Goal: Task Accomplishment & Management: Complete application form

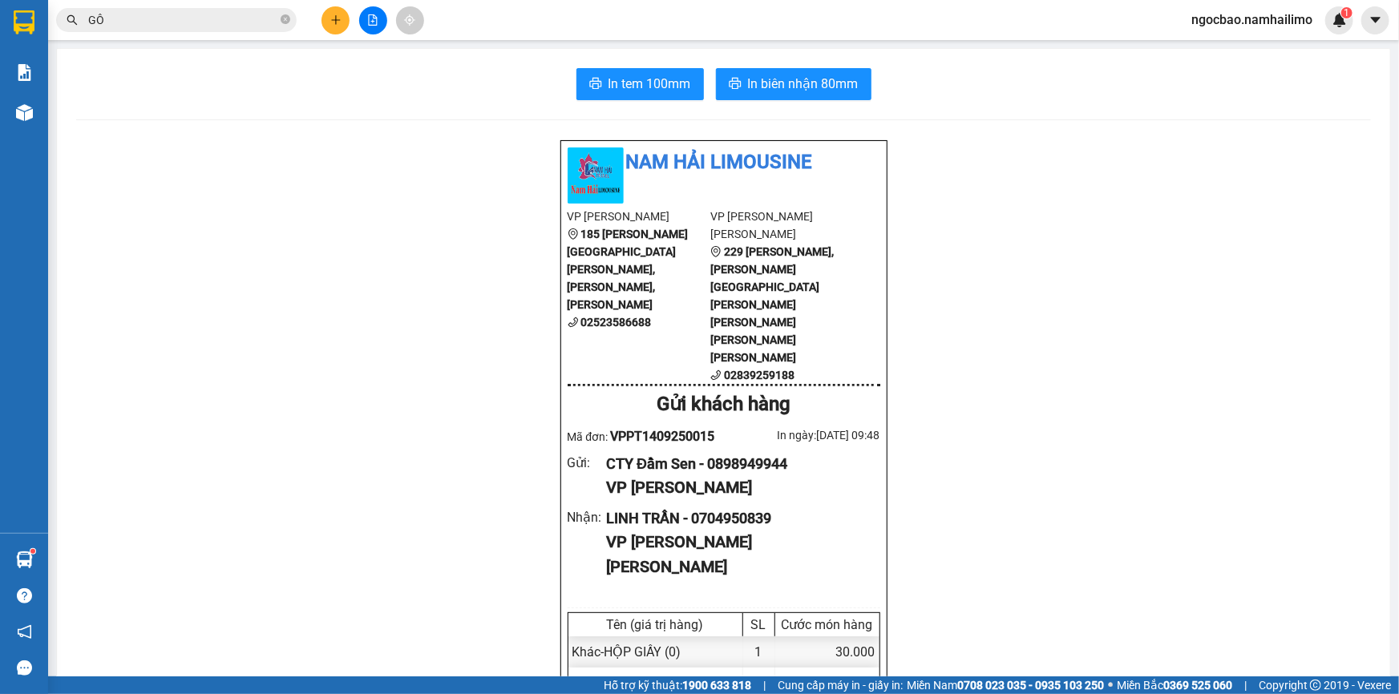
scroll to position [145, 0]
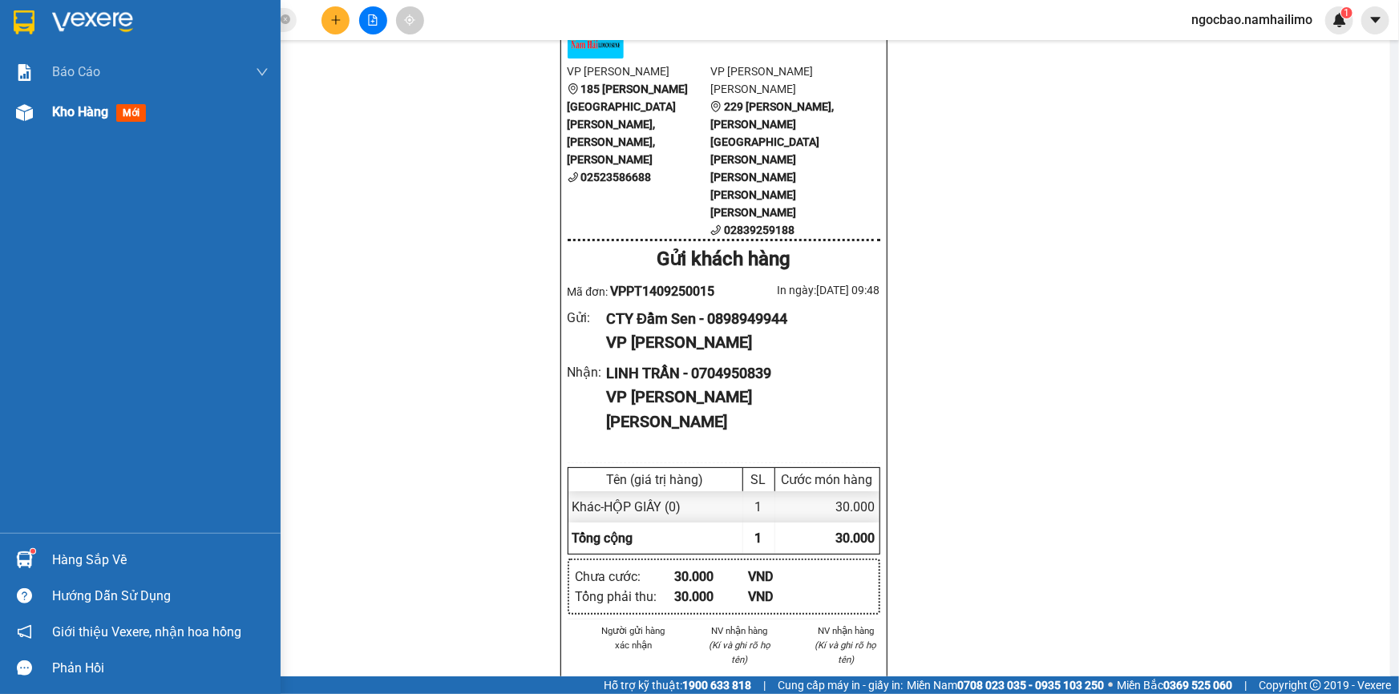
click at [54, 111] on span "Kho hàng" at bounding box center [80, 111] width 56 height 15
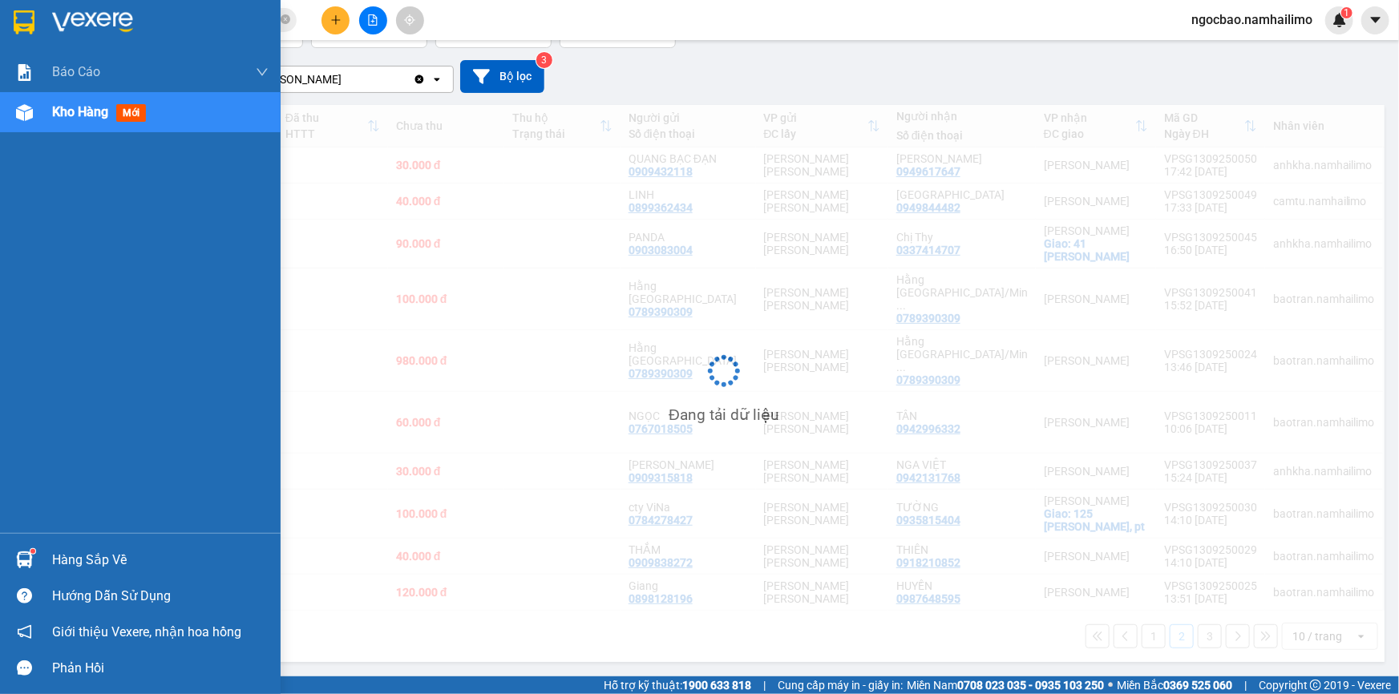
scroll to position [73, 0]
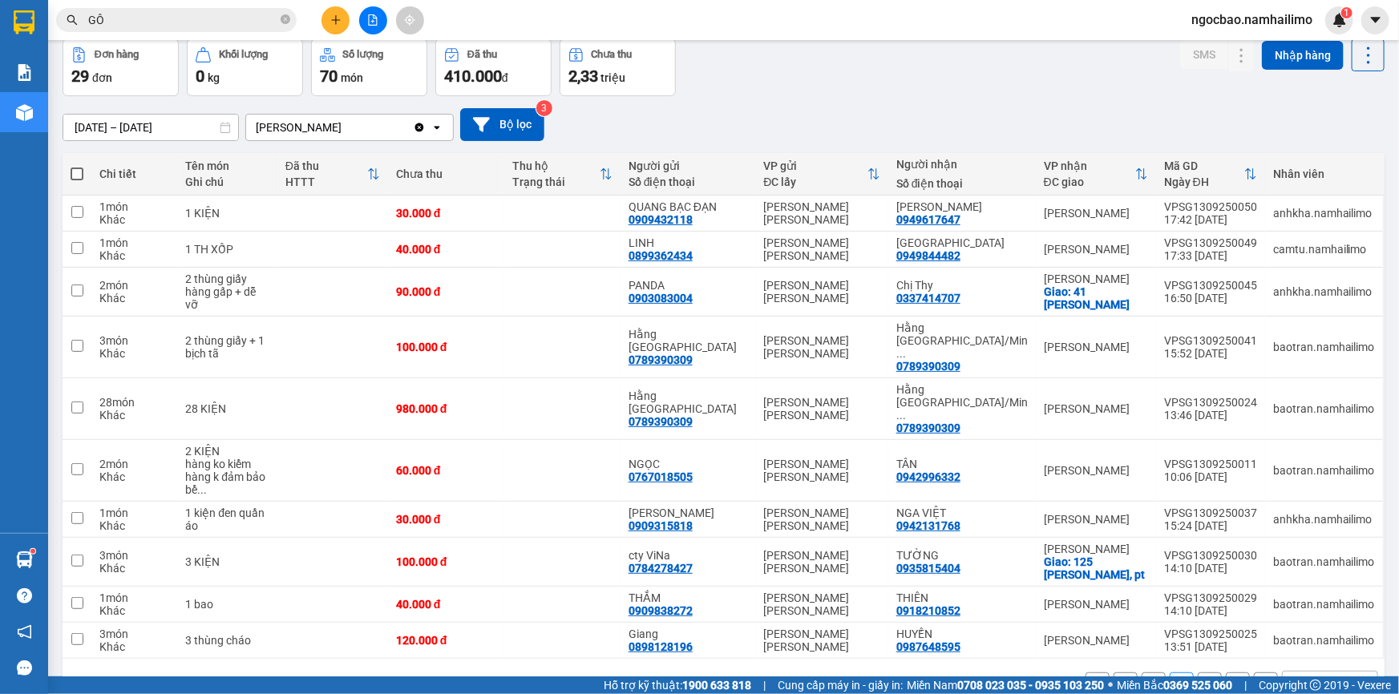
click at [1146, 673] on button "1" at bounding box center [1154, 685] width 24 height 24
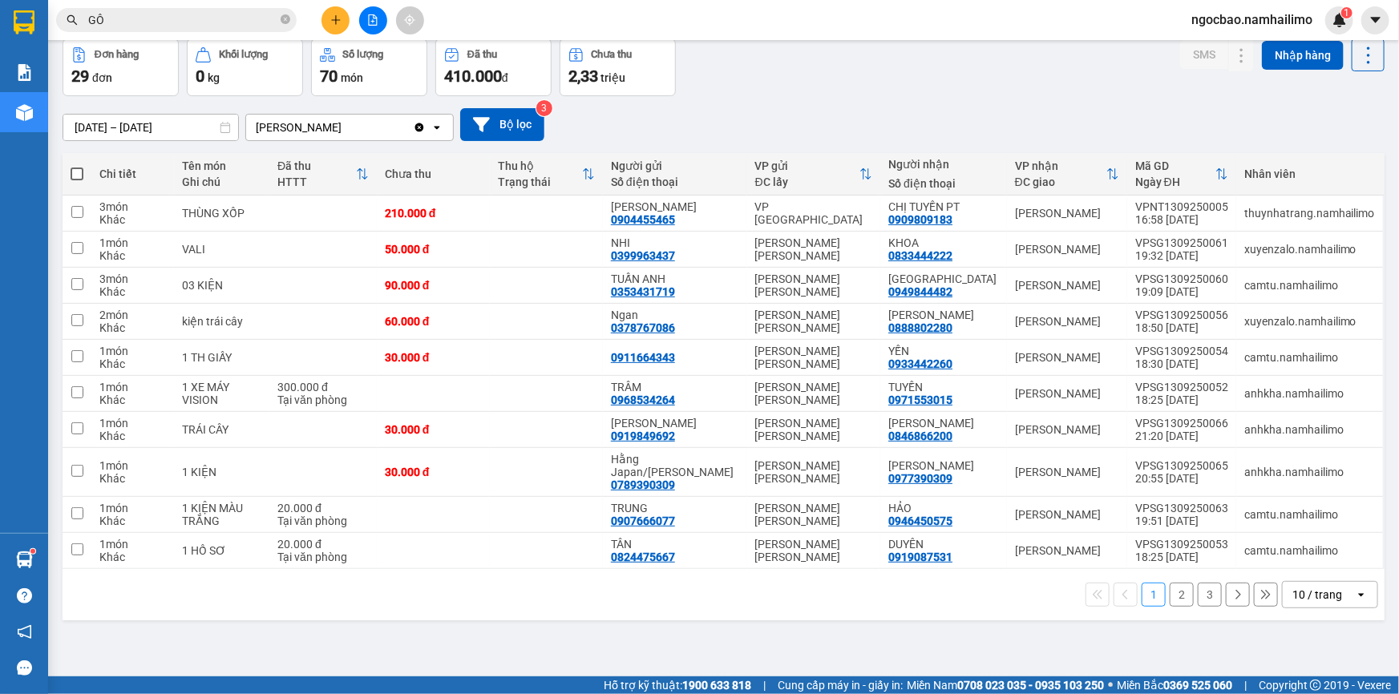
click at [1170, 596] on button "2" at bounding box center [1182, 595] width 24 height 24
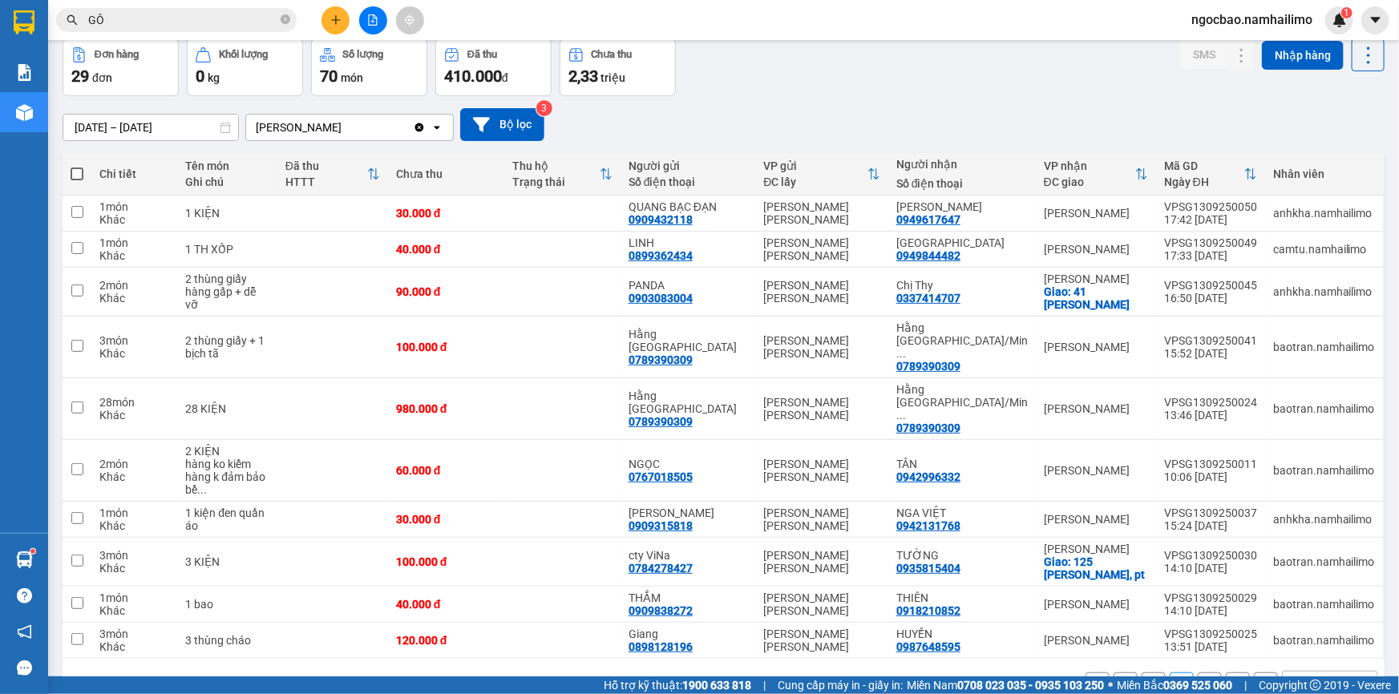
click at [1202, 673] on button "3" at bounding box center [1210, 685] width 24 height 24
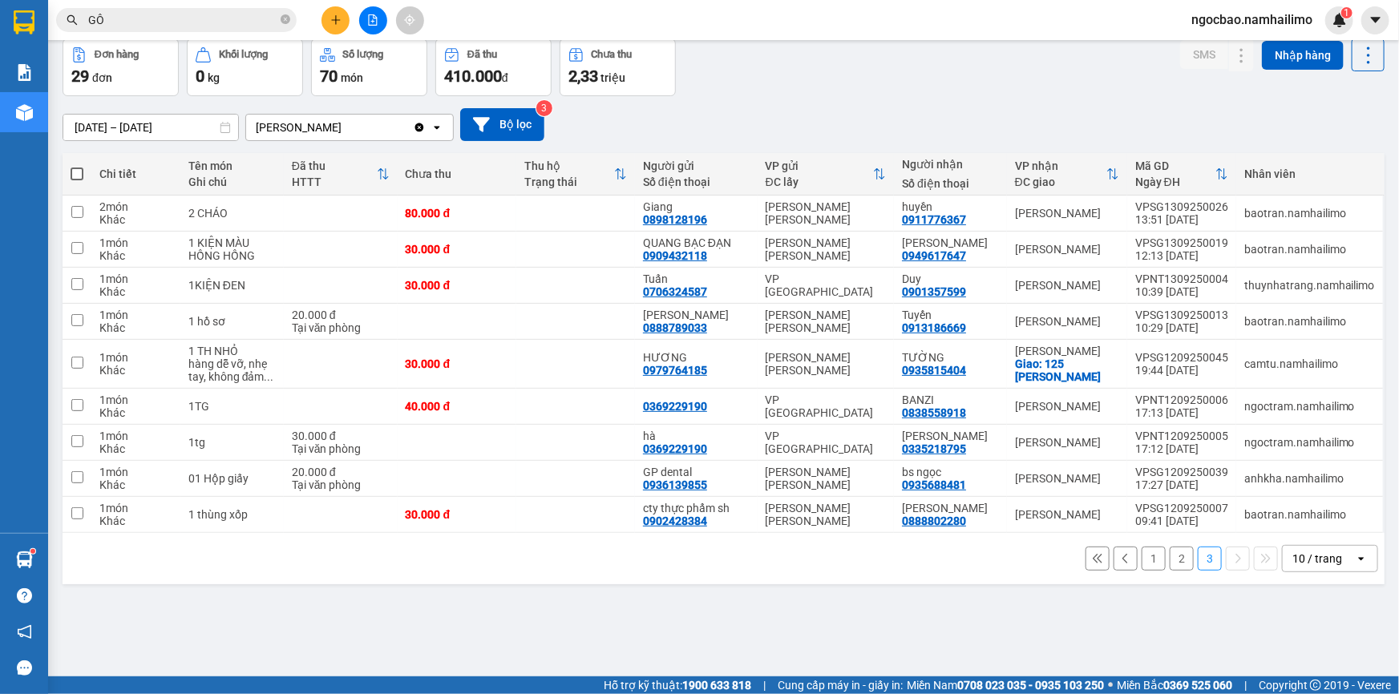
click at [1144, 563] on button "1" at bounding box center [1154, 559] width 24 height 24
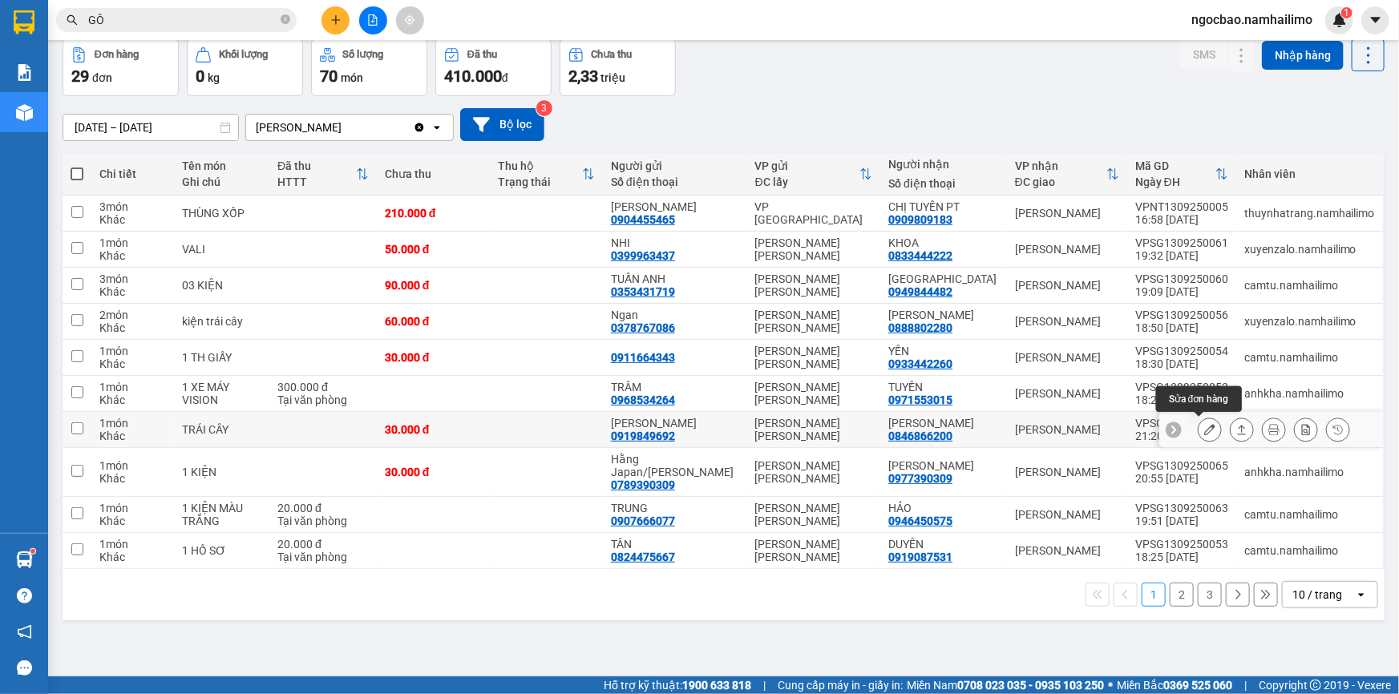
click at [1204, 428] on icon at bounding box center [1209, 429] width 11 height 11
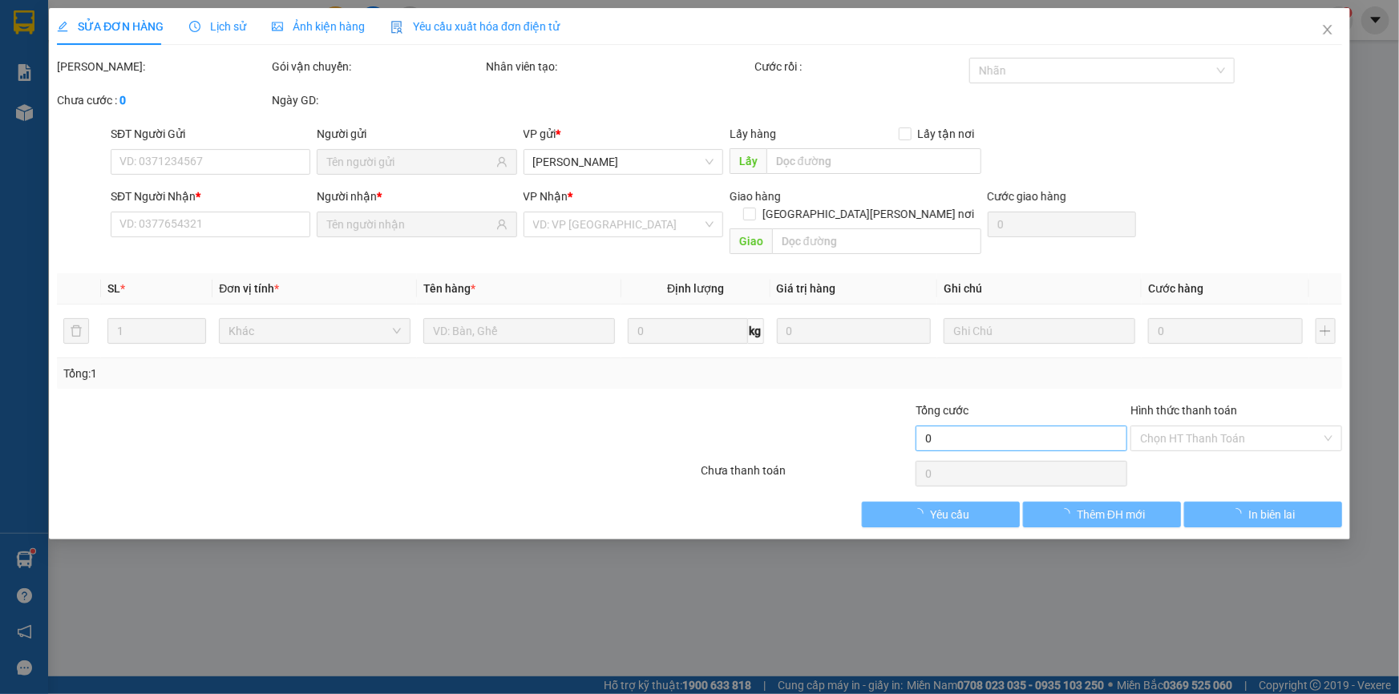
type input "0919849692"
type input "[PERSON_NAME]"
type input "0846866200"
type input "[PERSON_NAME]"
type input "30.000"
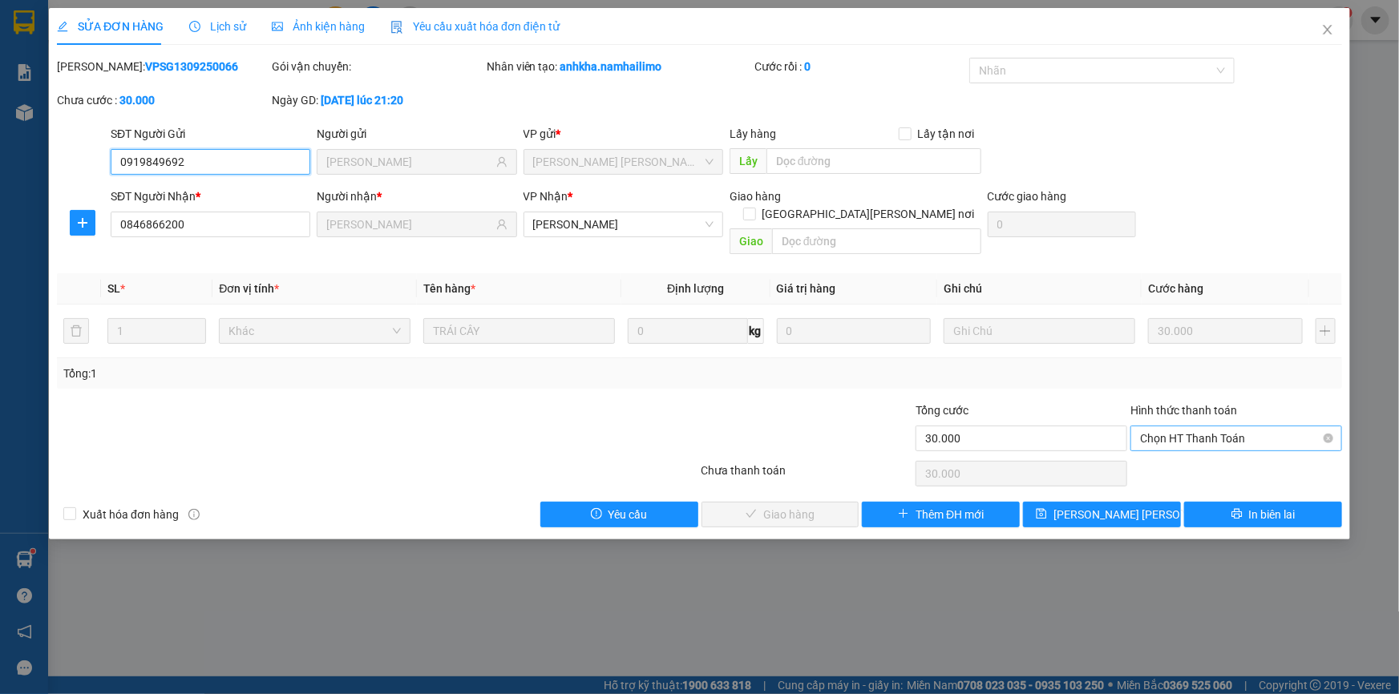
click at [1191, 427] on span "Chọn HT Thanh Toán" at bounding box center [1236, 439] width 192 height 24
drag, startPoint x: 1179, startPoint y: 455, endPoint x: 1170, endPoint y: 447, distance: 12.5
click at [1174, 451] on div "Tại văn phòng" at bounding box center [1236, 452] width 192 height 18
type input "0"
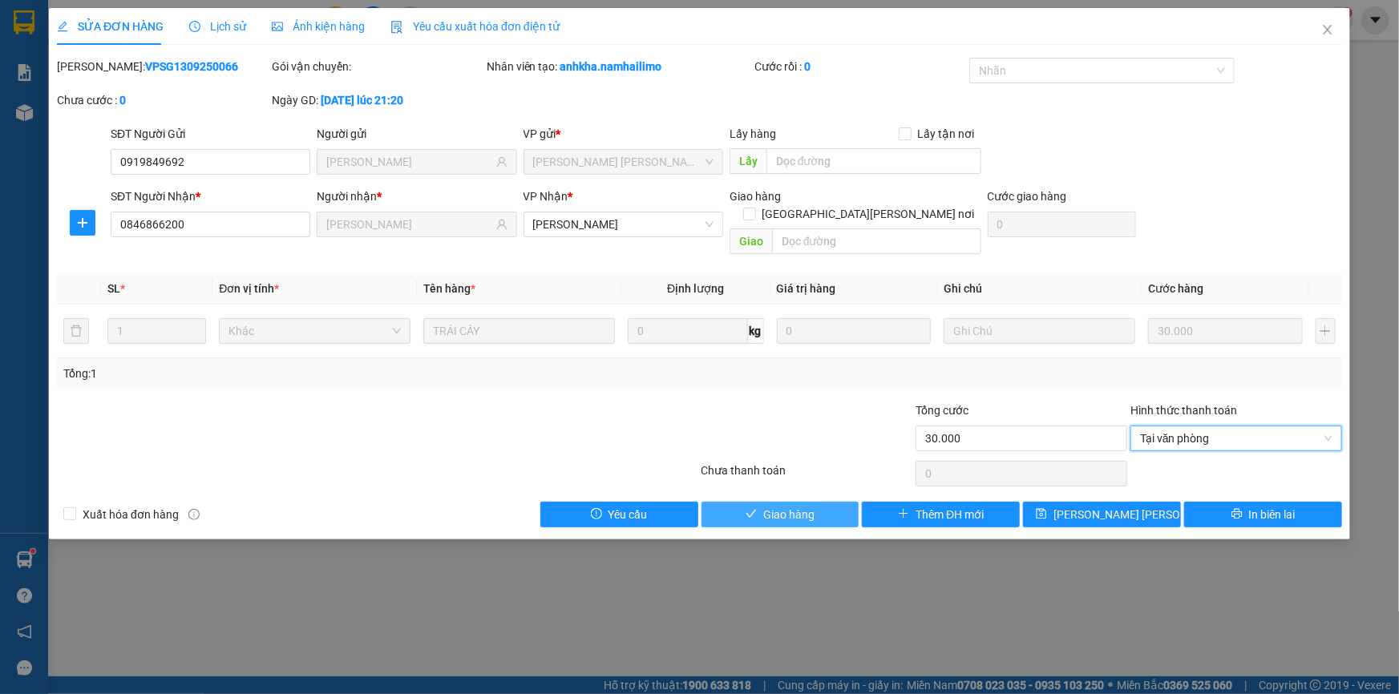
click at [775, 506] on span "Giao hàng" at bounding box center [788, 515] width 51 height 18
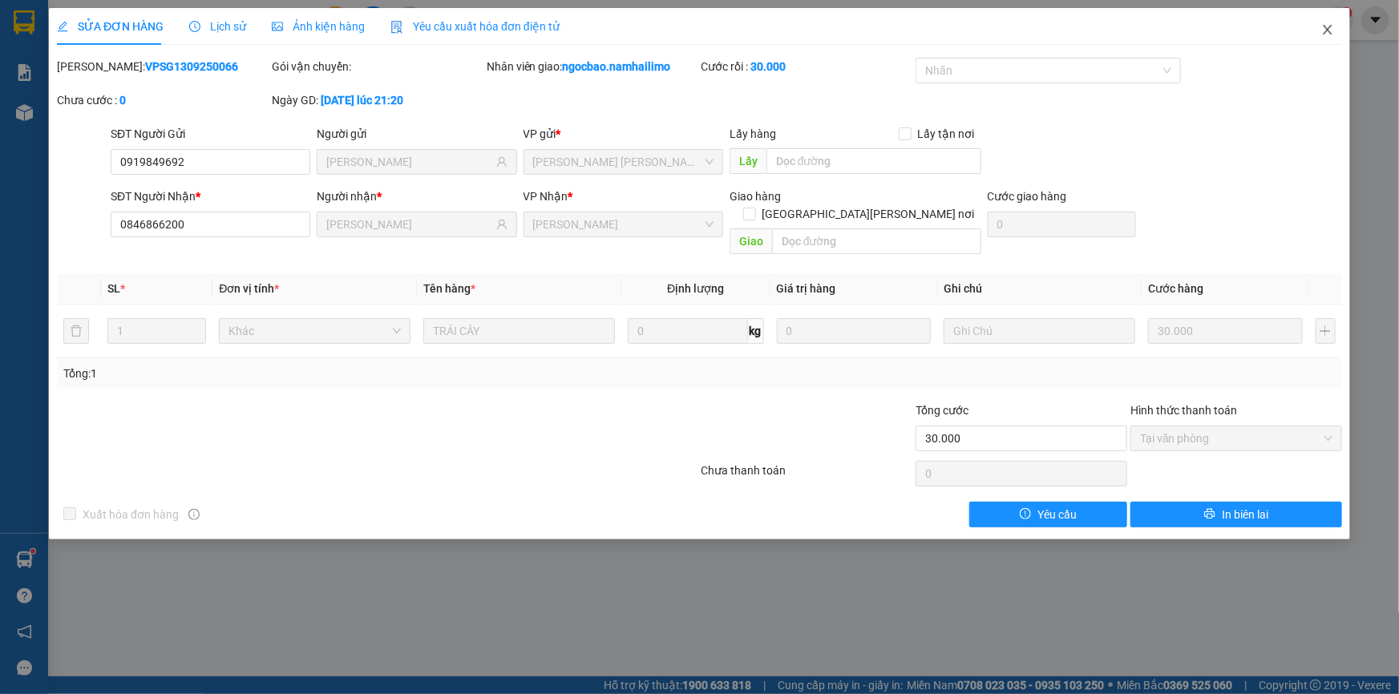
click at [1328, 33] on icon "close" at bounding box center [1327, 29] width 13 height 13
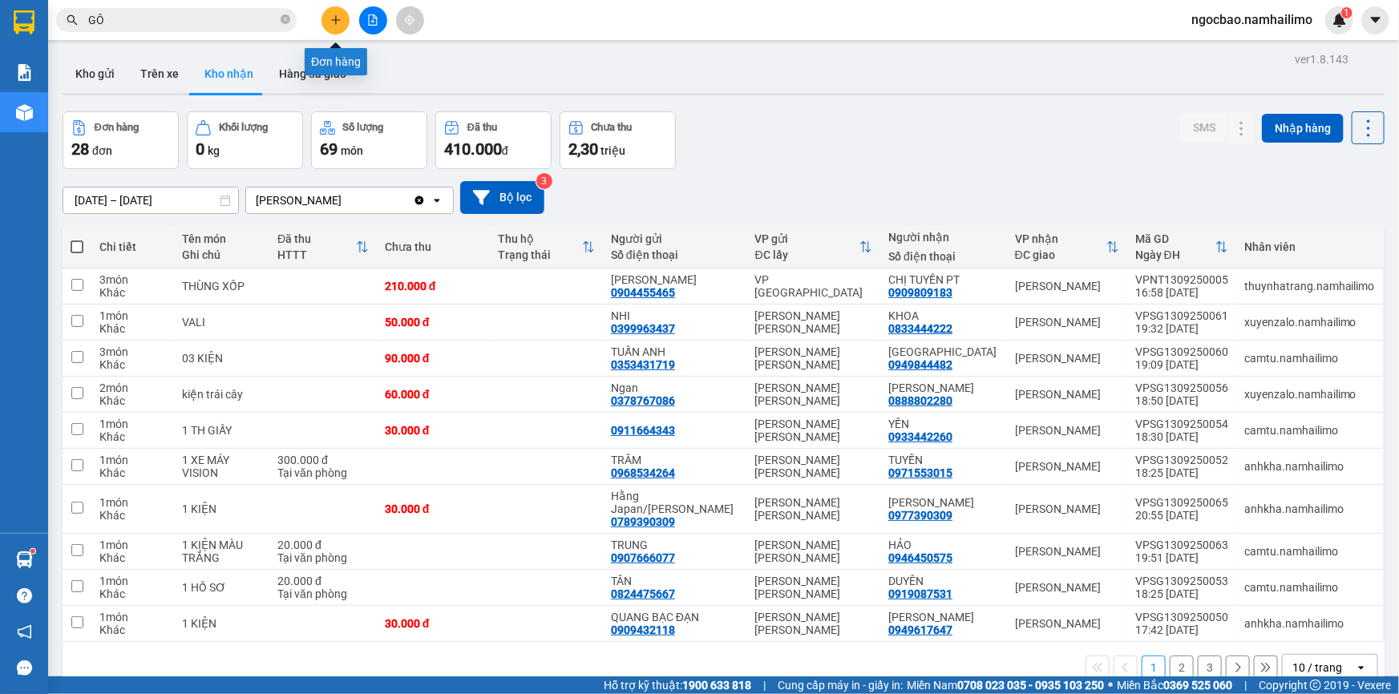
click at [334, 16] on icon "plus" at bounding box center [335, 19] width 11 height 11
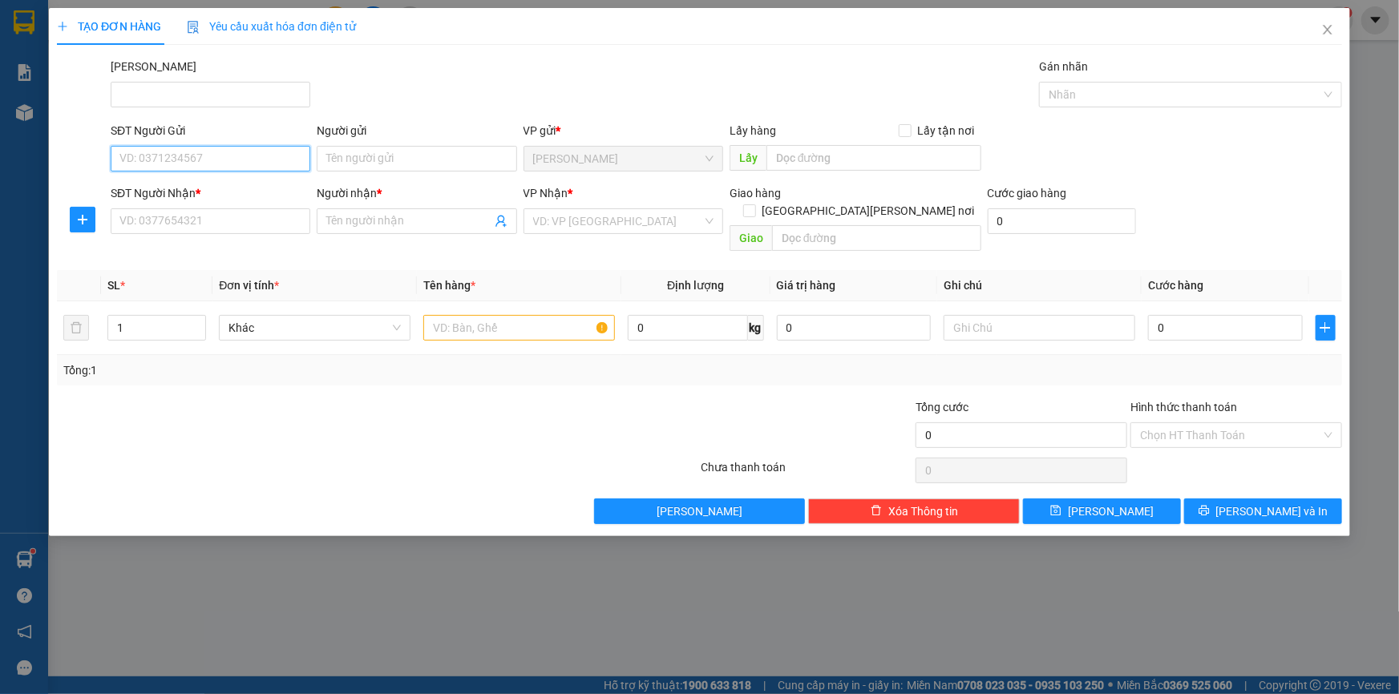
click at [269, 156] on input "SĐT Người Gửi" at bounding box center [211, 159] width 200 height 26
type input "0908505031"
click at [267, 189] on div "0908505031 - uyên" at bounding box center [210, 191] width 180 height 18
type input "uyên"
type input "0973659860"
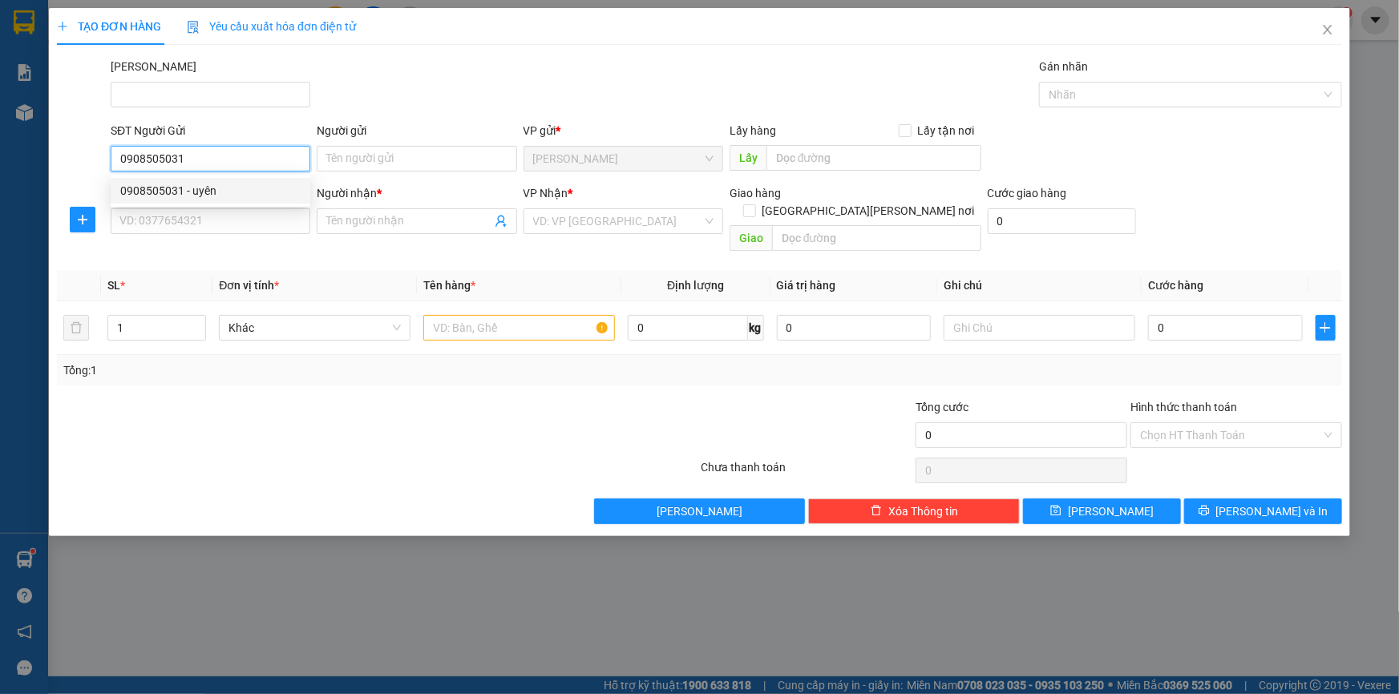
type input "hoàng"
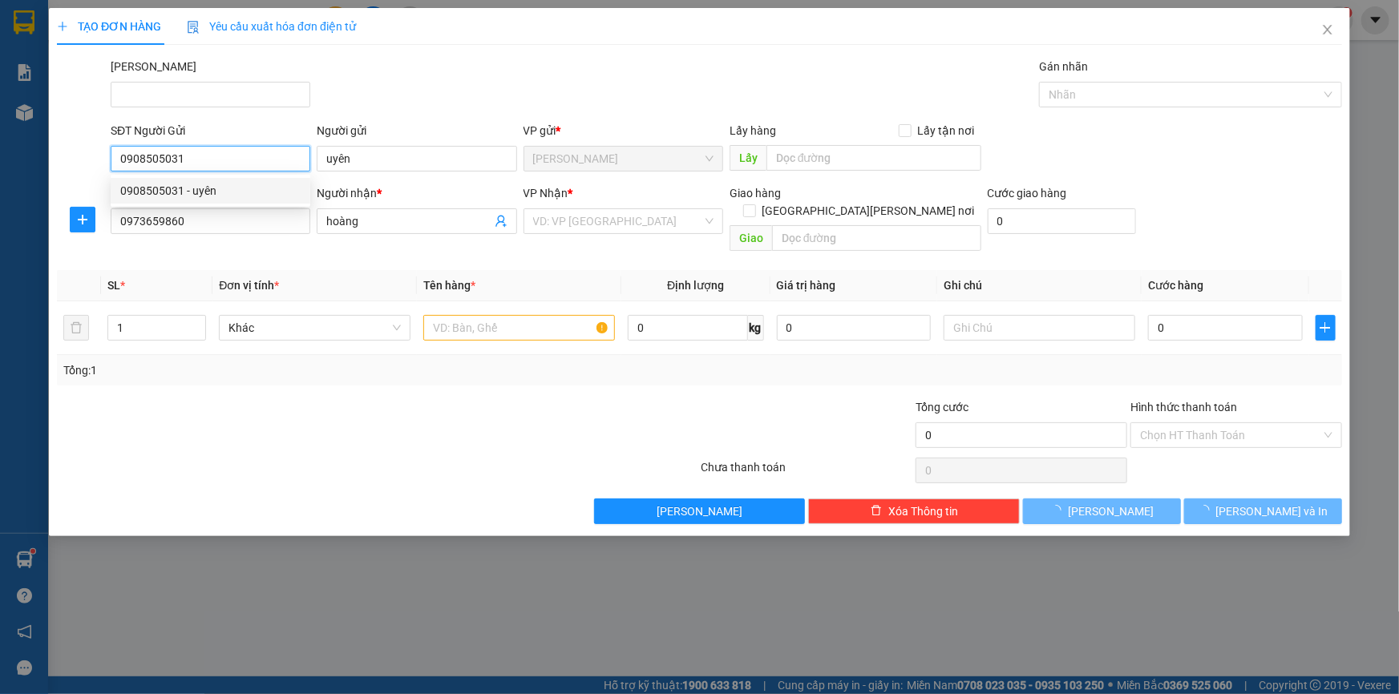
type input "20.000"
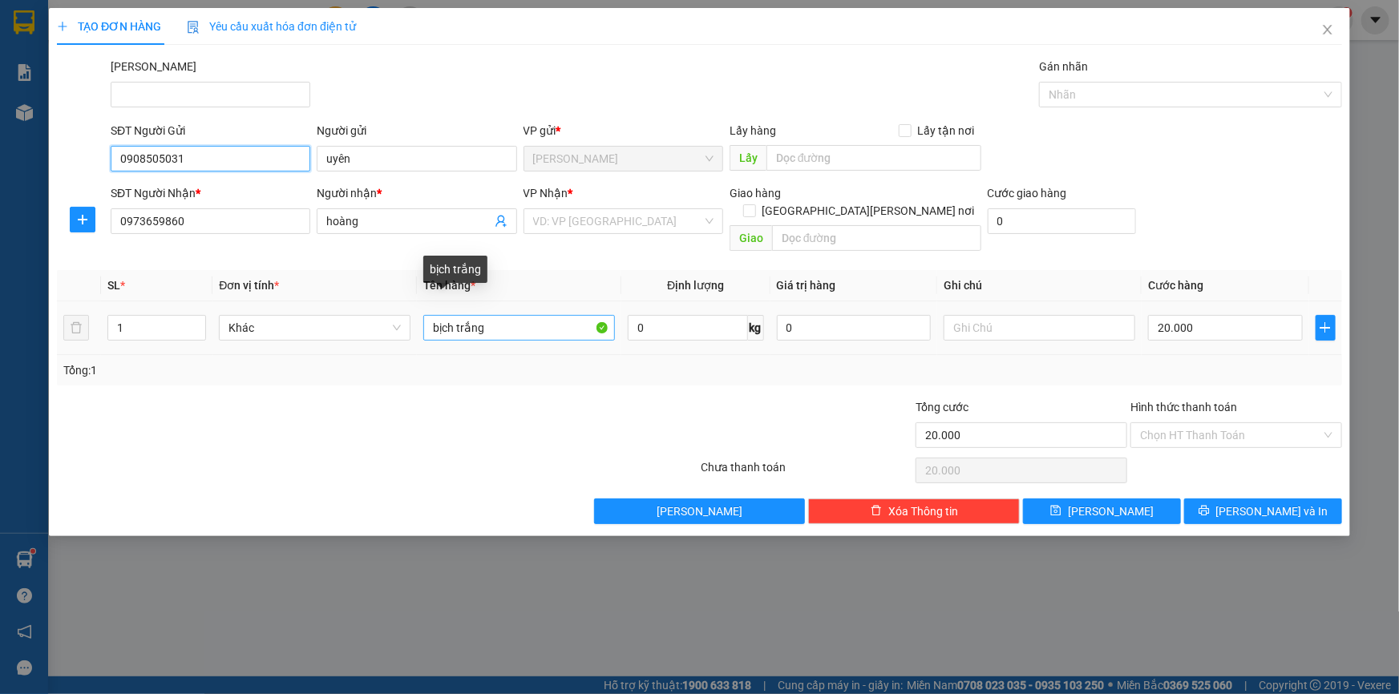
type input "0908505031"
drag, startPoint x: 488, startPoint y: 313, endPoint x: 401, endPoint y: 313, distance: 87.4
click at [401, 313] on tr "1 Khác [PERSON_NAME] 0 kg 0 20.000" at bounding box center [699, 328] width 1285 height 54
type input "THÙNG XỐP"
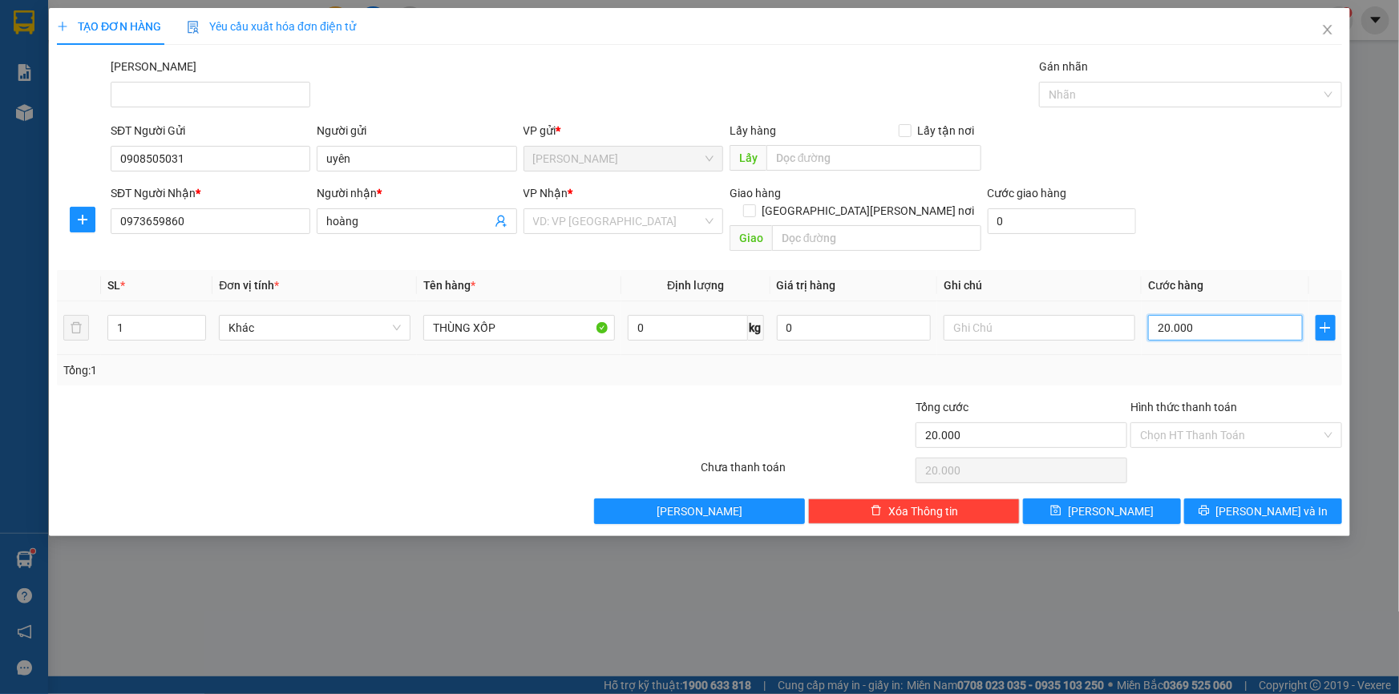
click at [1251, 317] on input "20.000" at bounding box center [1225, 328] width 155 height 26
type input "3"
type input "30"
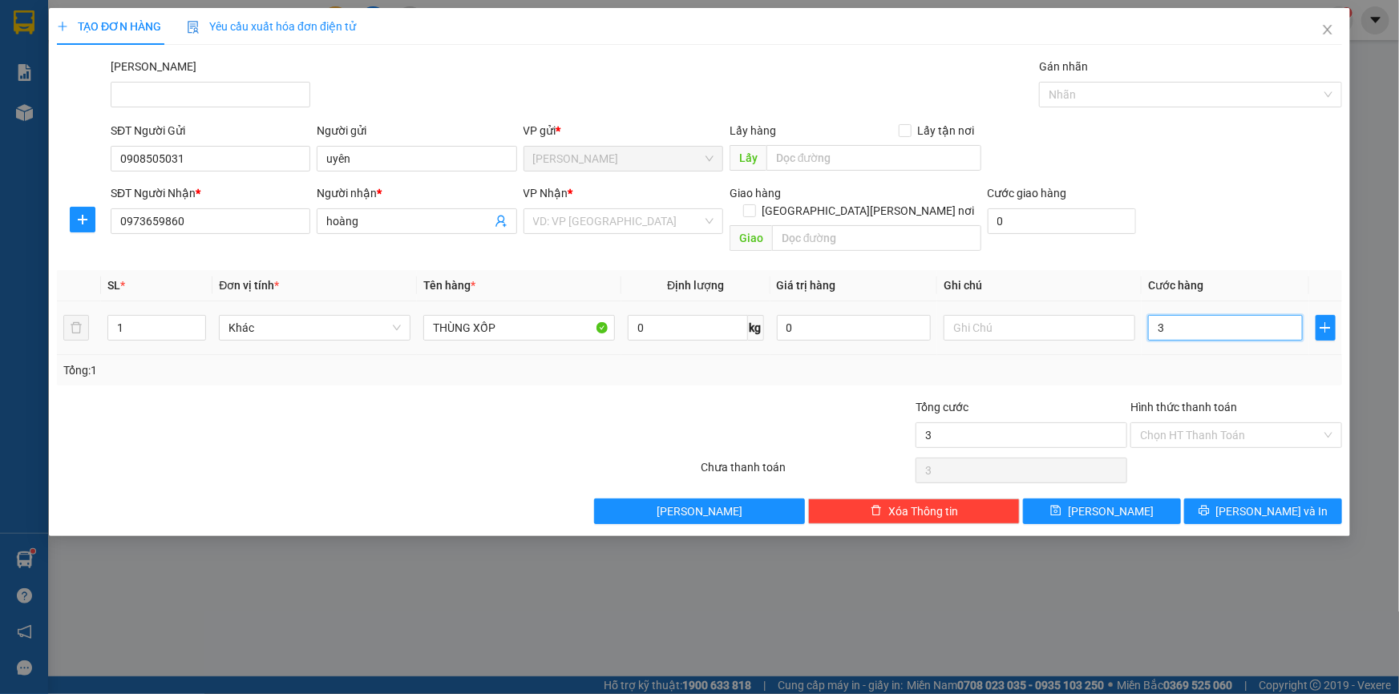
type input "30"
type input "30.000"
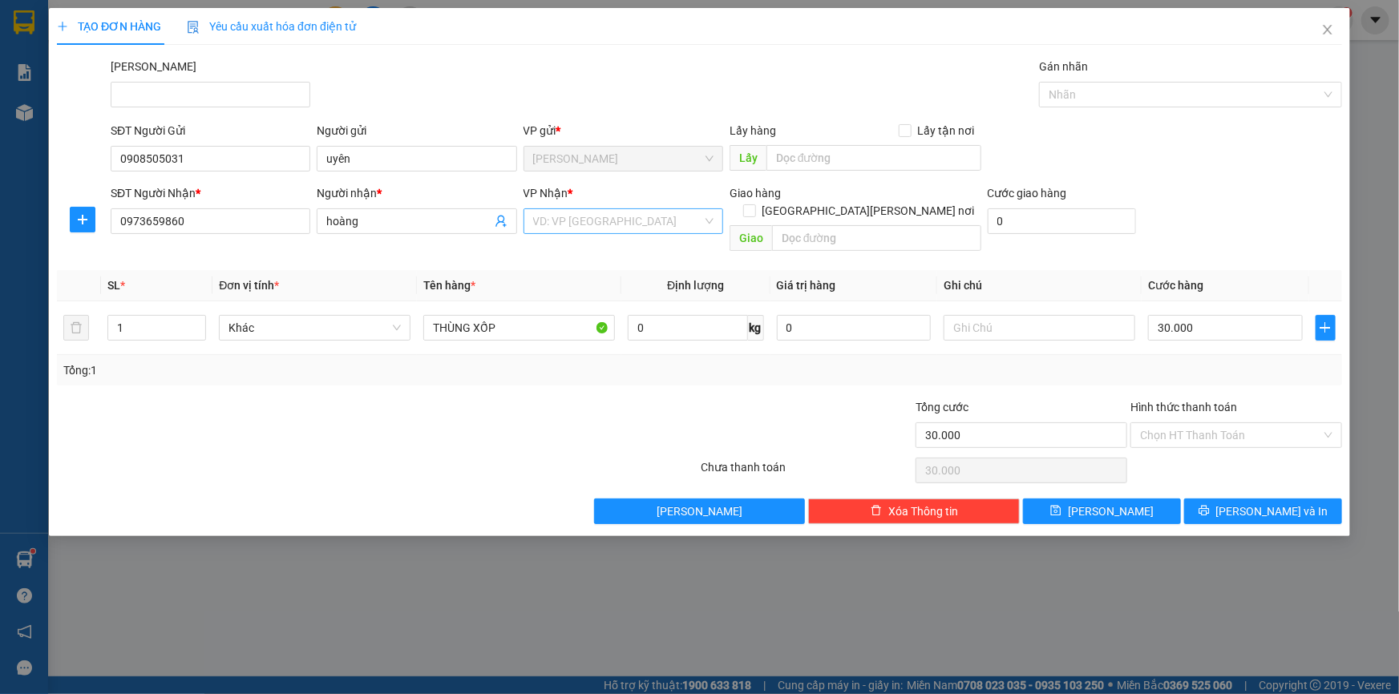
click at [613, 228] on input "search" at bounding box center [617, 221] width 169 height 24
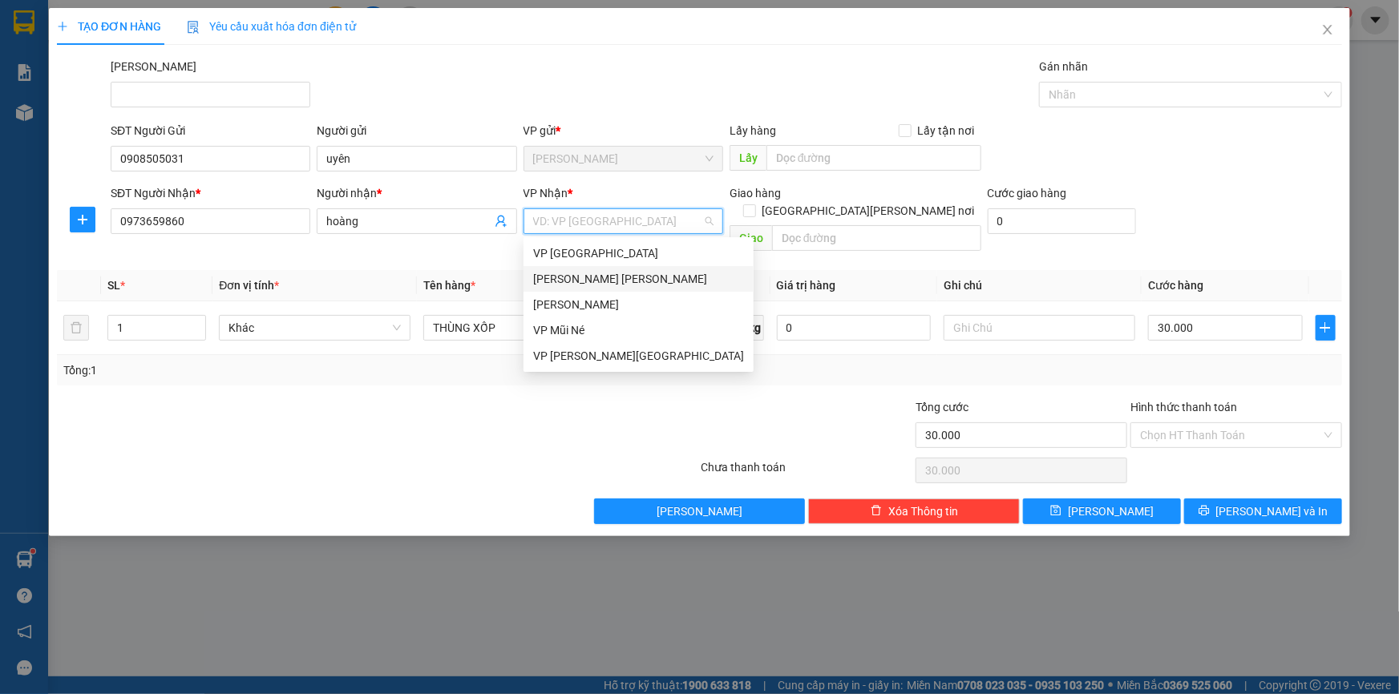
click at [596, 281] on div "[PERSON_NAME] [PERSON_NAME]" at bounding box center [638, 279] width 211 height 18
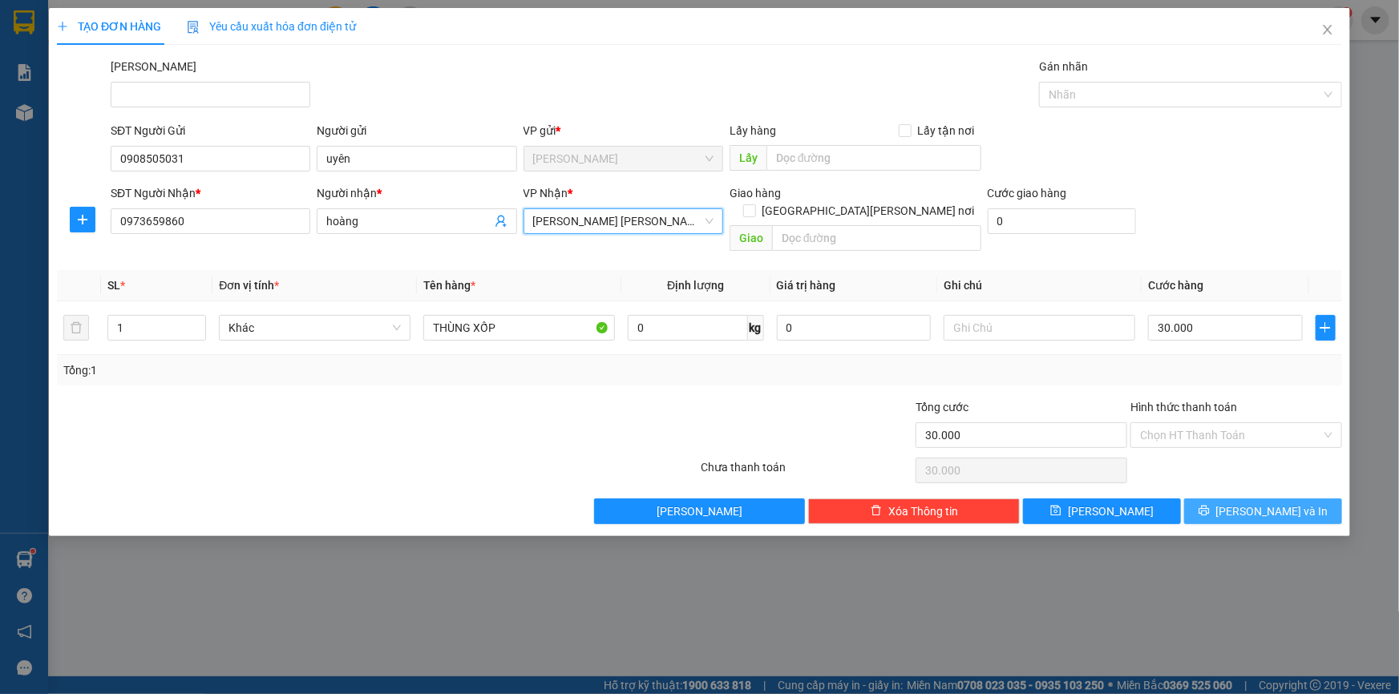
click at [1265, 503] on span "[PERSON_NAME] và In" at bounding box center [1272, 512] width 112 height 18
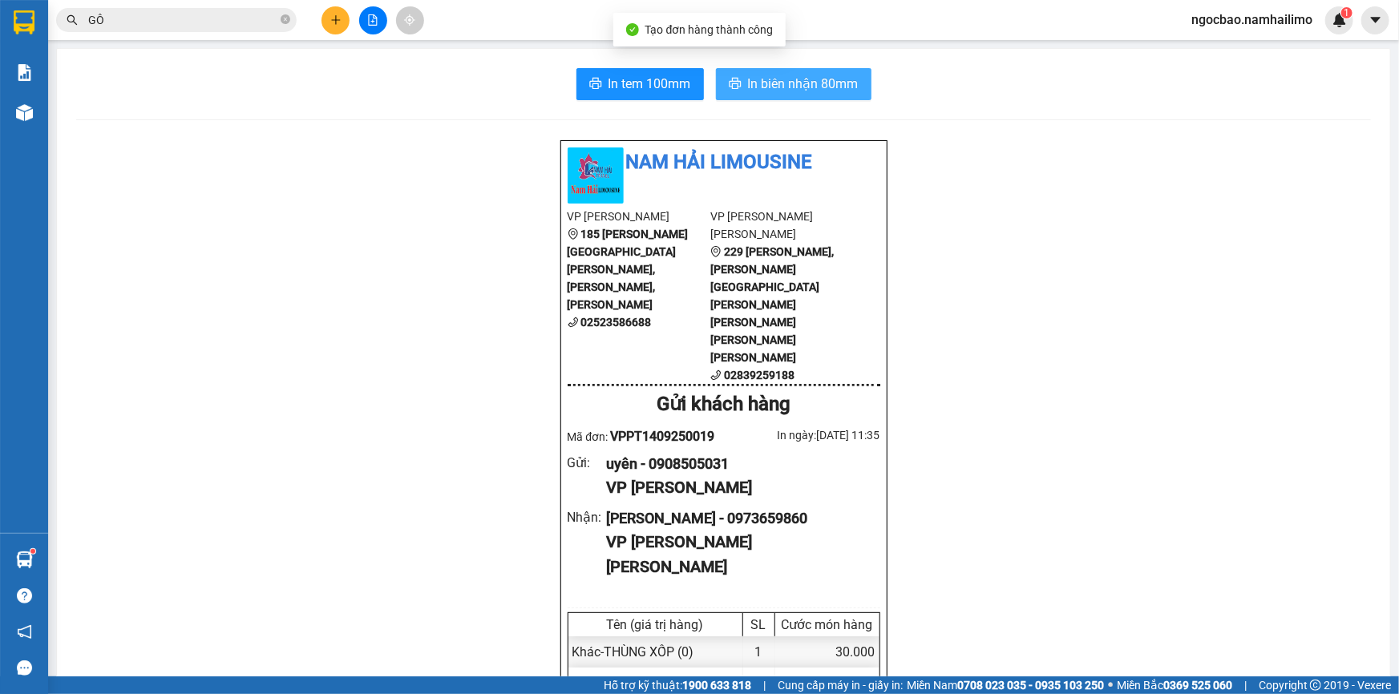
click at [776, 82] on span "In biên nhận 80mm" at bounding box center [803, 84] width 111 height 20
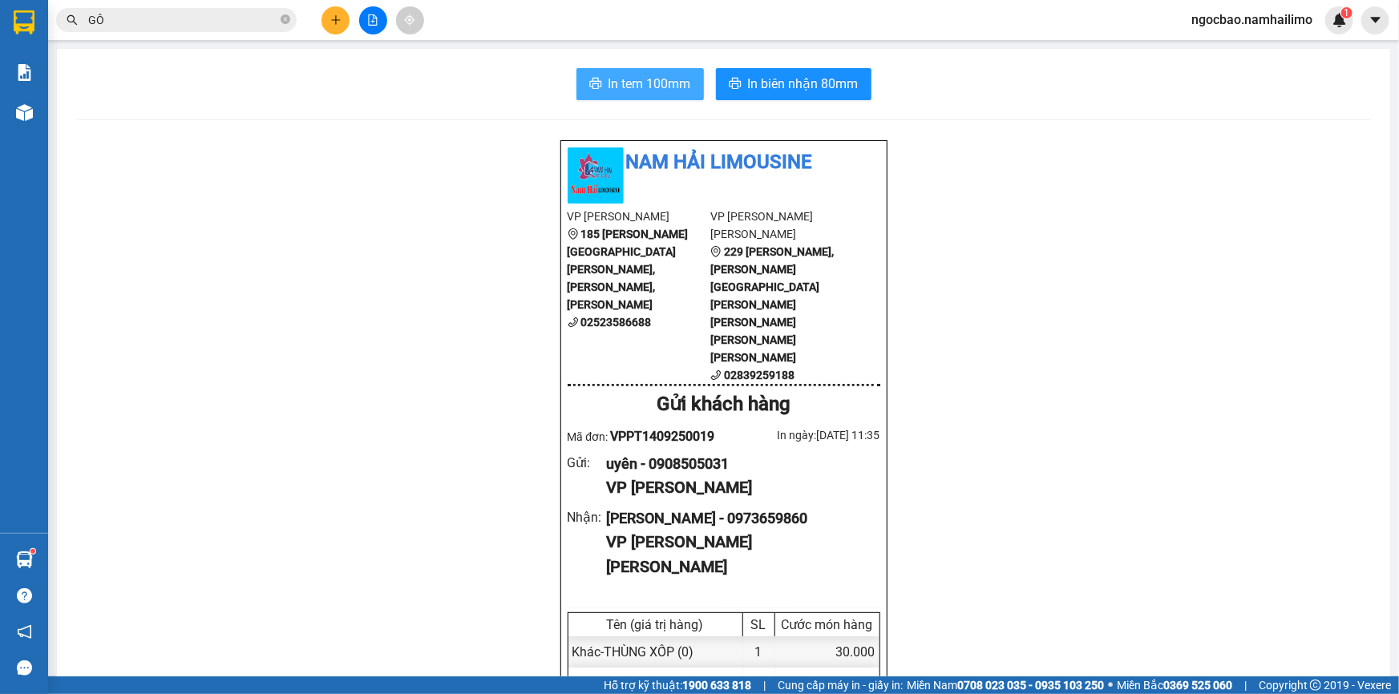
click at [627, 83] on span "In tem 100mm" at bounding box center [649, 84] width 83 height 20
click at [331, 16] on icon "plus" at bounding box center [335, 19] width 11 height 11
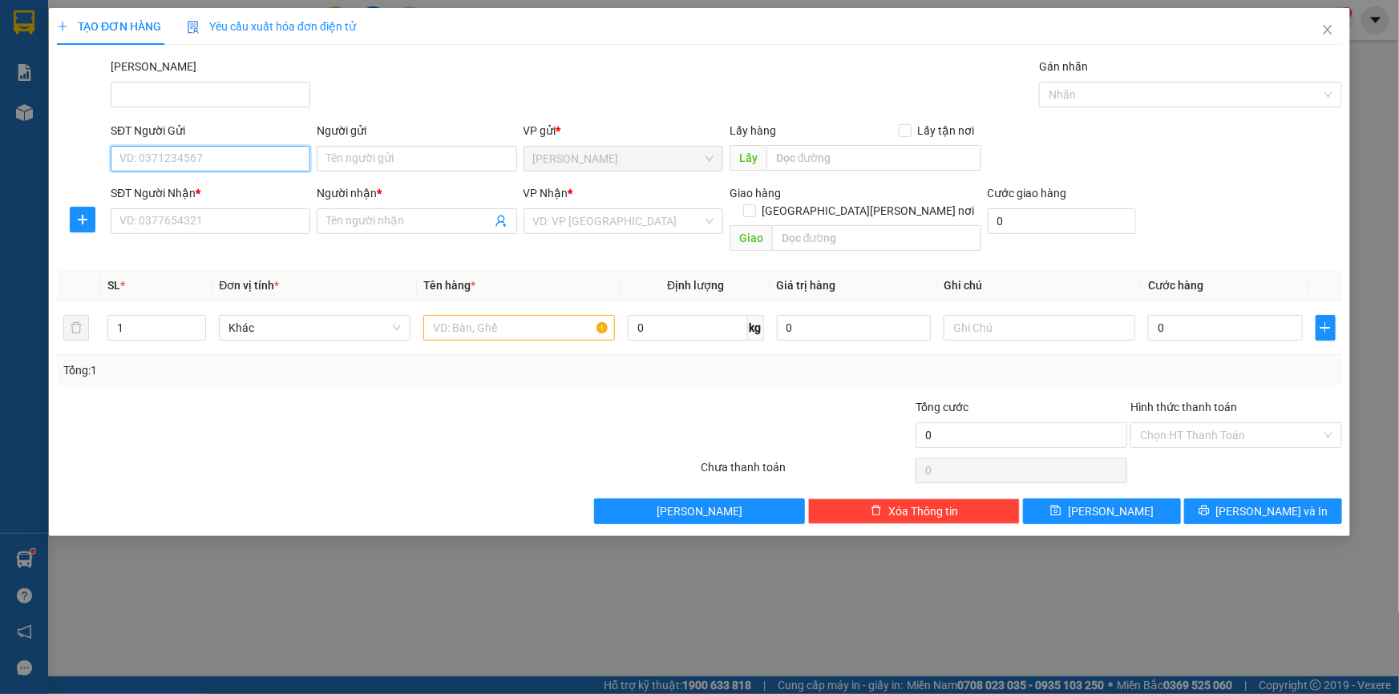
click at [225, 164] on input "SĐT Người Gửi" at bounding box center [211, 159] width 200 height 26
type input "0363914132"
click at [260, 196] on div "0363914132 - [PERSON_NAME]" at bounding box center [210, 191] width 180 height 18
type input "[PERSON_NAME]"
type input "0359357154"
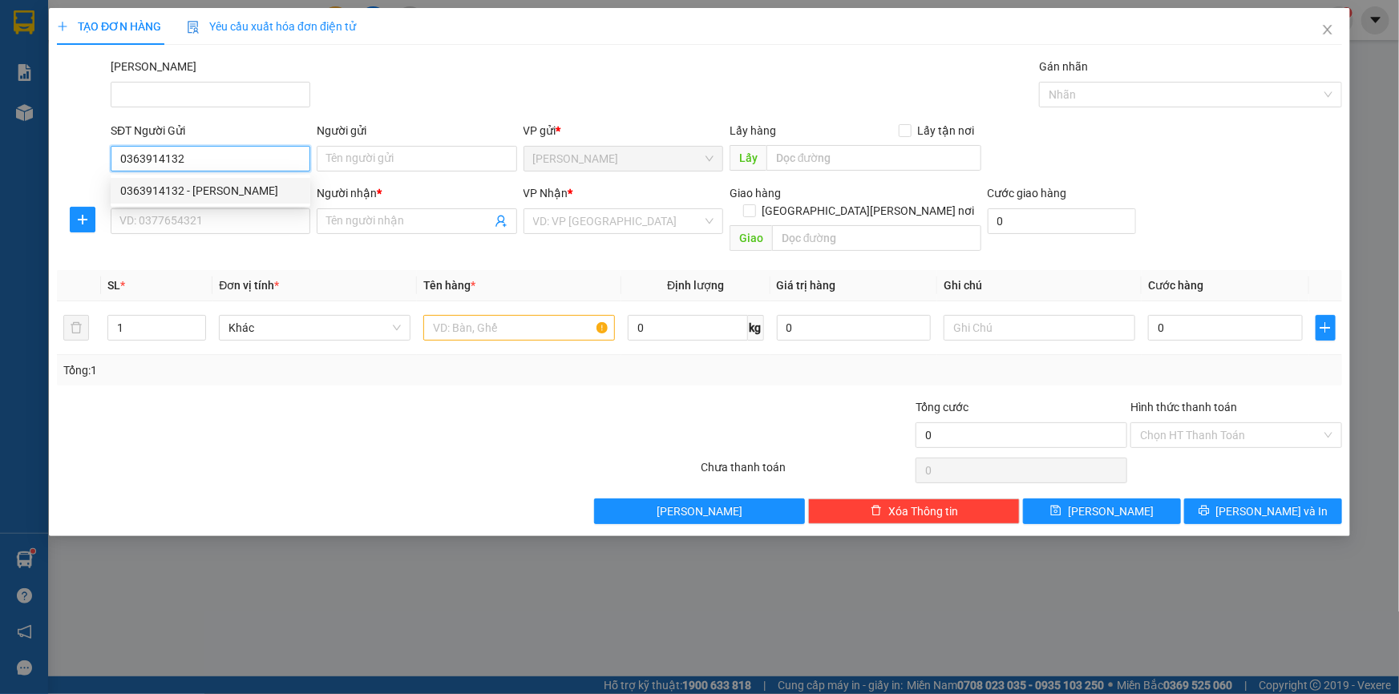
type input "VỸ KHANG"
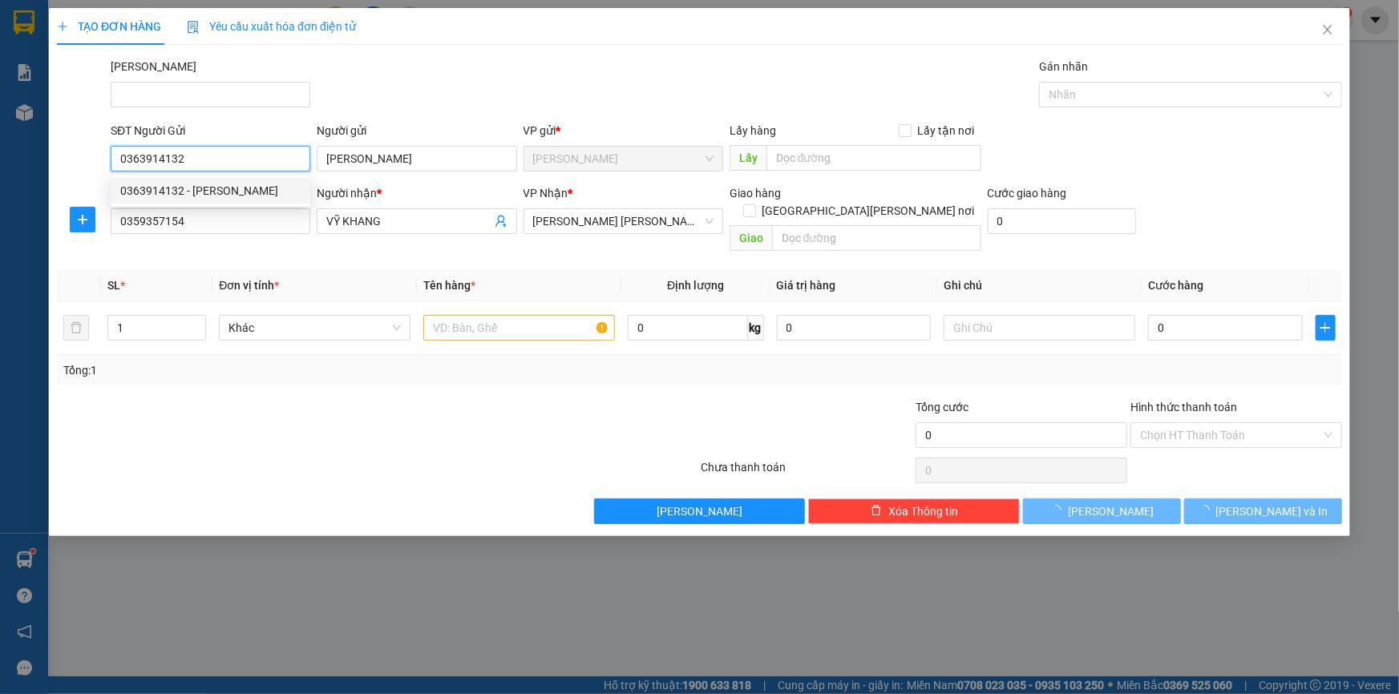
type input "40.000"
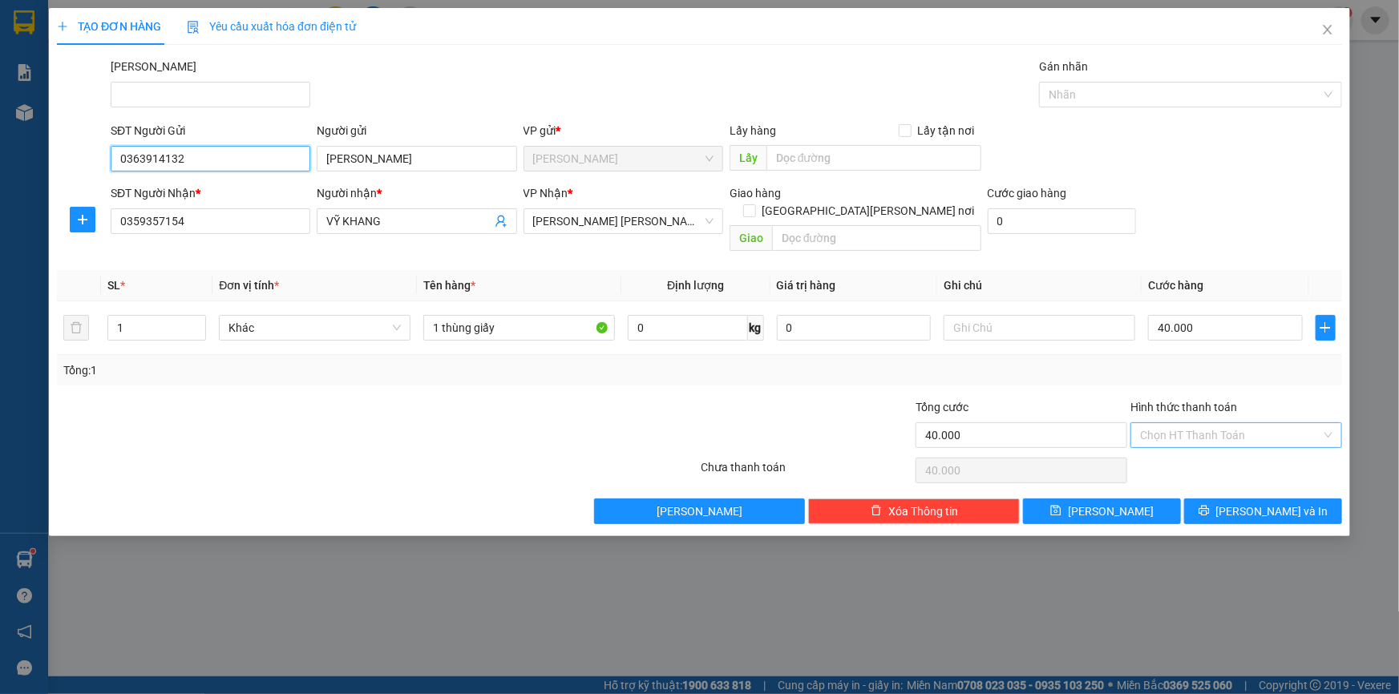
type input "0363914132"
click at [1203, 423] on input "Hình thức thanh toán" at bounding box center [1230, 435] width 181 height 24
click at [1213, 451] on div "Tại văn phòng" at bounding box center [1236, 449] width 192 height 18
type input "0"
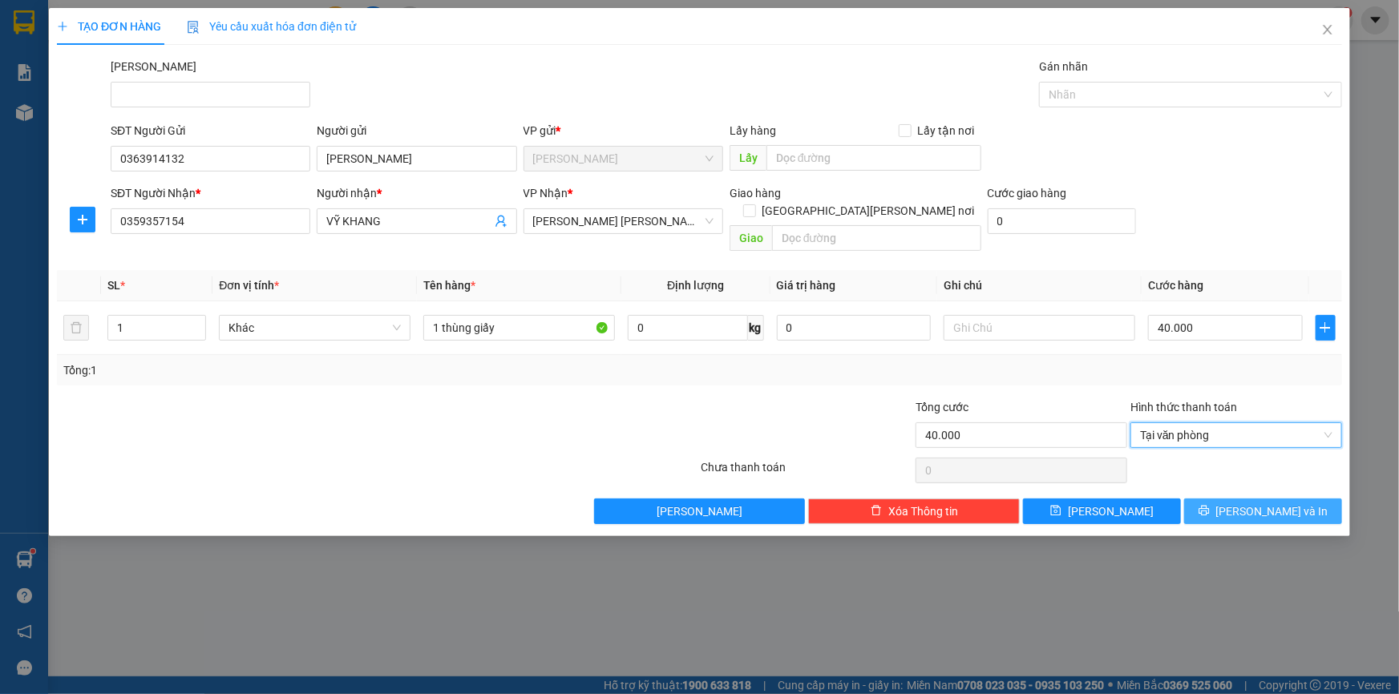
click at [1257, 503] on span "[PERSON_NAME] và In" at bounding box center [1272, 512] width 112 height 18
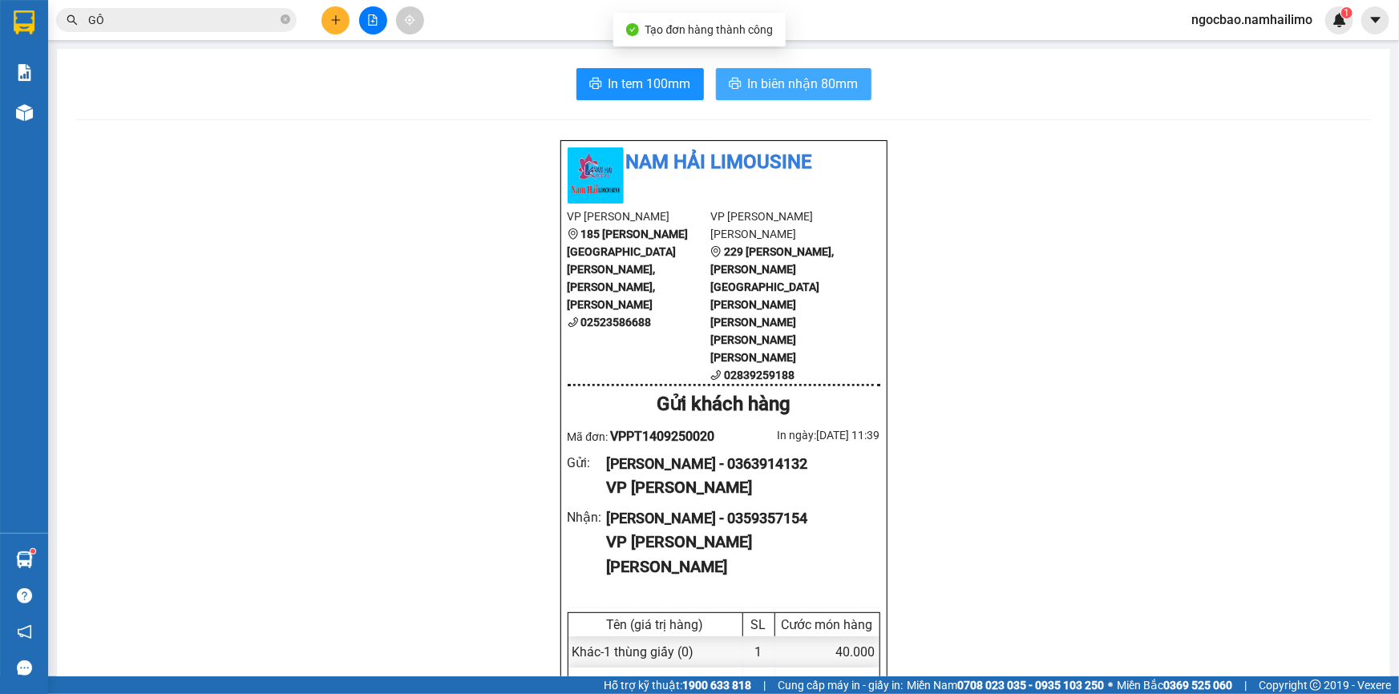
click at [782, 87] on span "In biên nhận 80mm" at bounding box center [803, 84] width 111 height 20
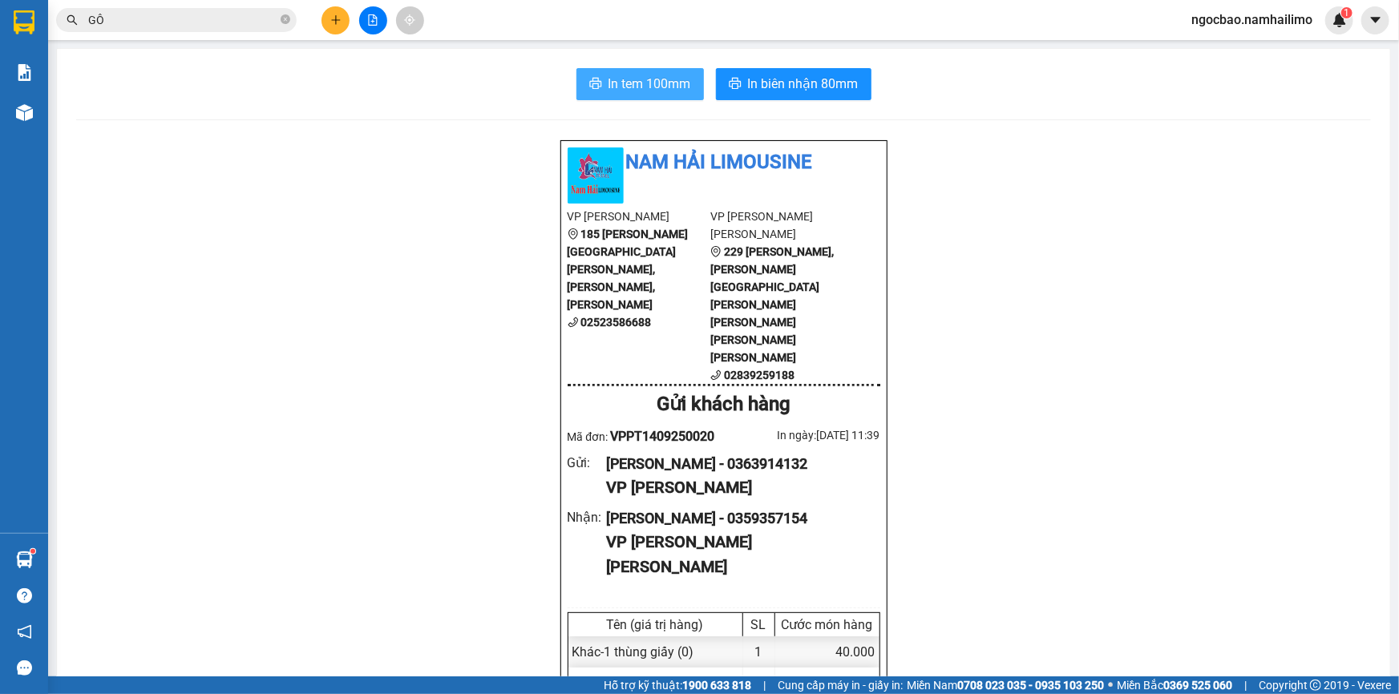
drag, startPoint x: 657, startPoint y: 80, endPoint x: 664, endPoint y: 85, distance: 8.7
click at [657, 84] on span "In tem 100mm" at bounding box center [649, 84] width 83 height 20
